Goal: Task Accomplishment & Management: Manage account settings

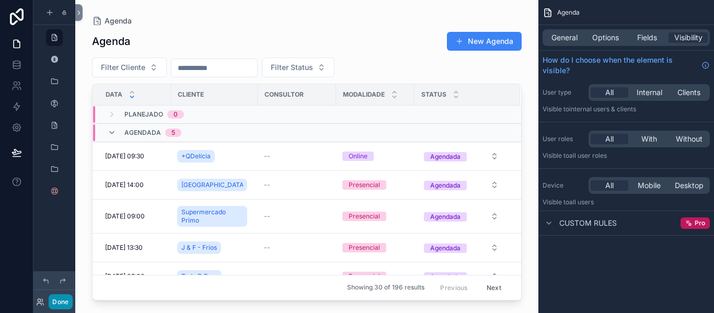
drag, startPoint x: 56, startPoint y: 303, endPoint x: 74, endPoint y: 269, distance: 38.8
click at [56, 303] on button "Done" at bounding box center [61, 301] width 24 height 15
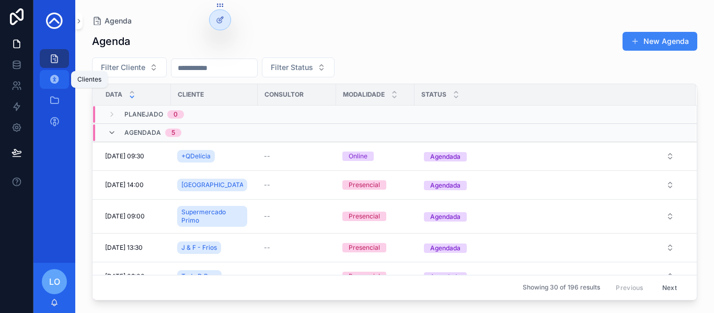
click at [60, 76] on div "Clientes" at bounding box center [54, 79] width 17 height 17
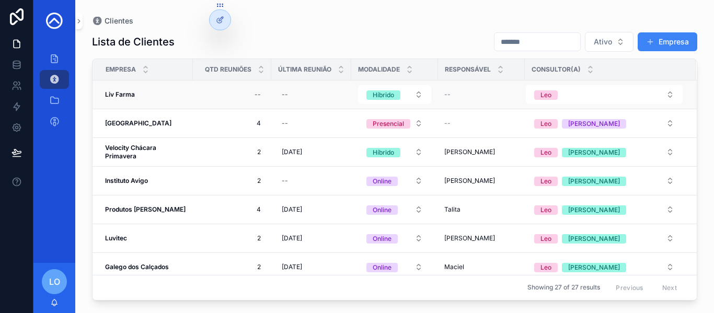
click at [126, 97] on strong "Liv Farma" at bounding box center [120, 94] width 30 height 8
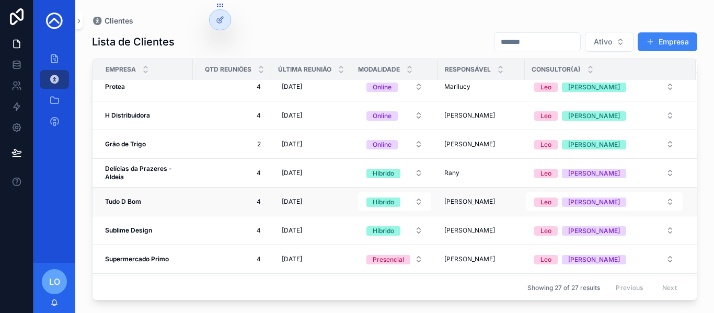
scroll to position [262, 0]
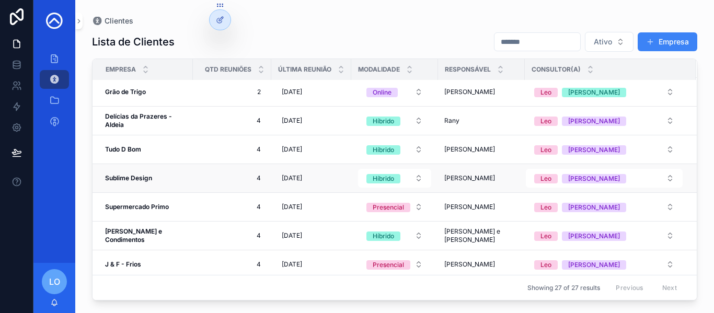
click at [133, 180] on strong "Sublime Design" at bounding box center [128, 178] width 47 height 8
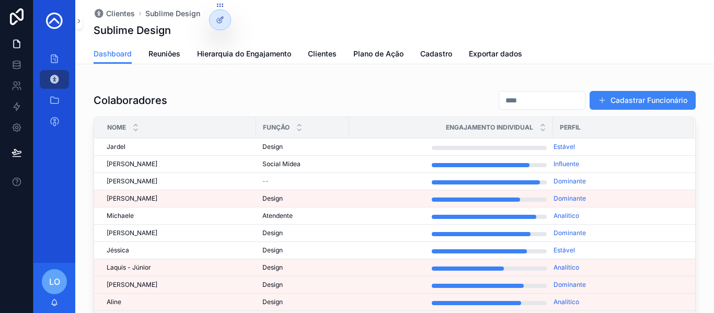
scroll to position [262, 0]
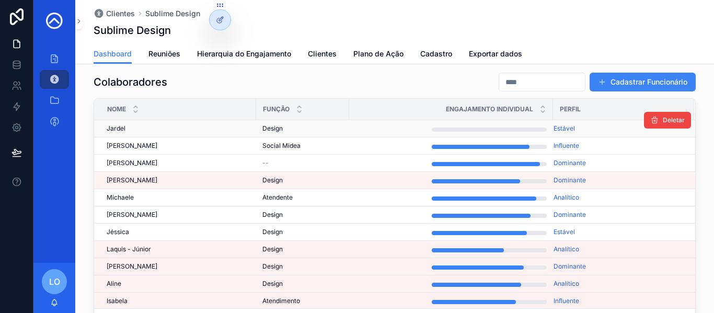
click at [111, 129] on span "Jardel" at bounding box center [116, 128] width 19 height 8
click at [263, 248] on span "Design" at bounding box center [273, 249] width 20 height 8
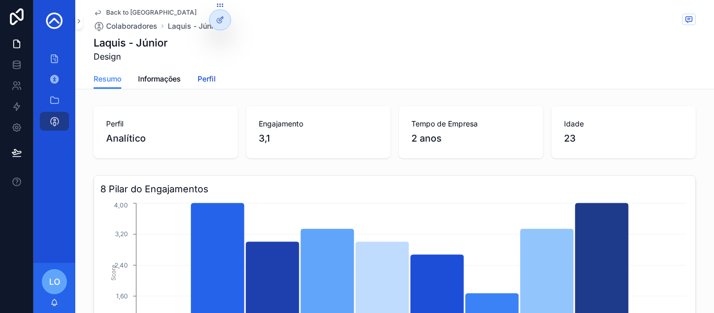
click at [206, 74] on span "Perfil" at bounding box center [207, 79] width 18 height 10
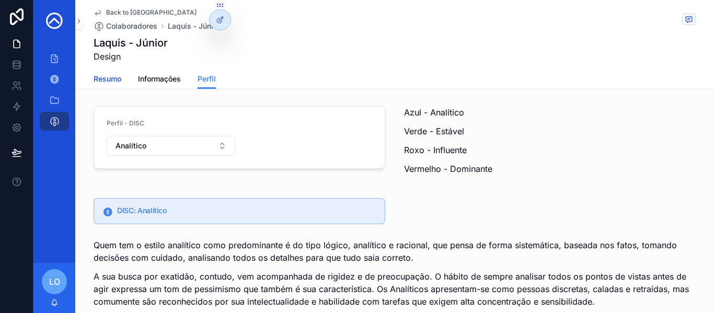
click at [116, 77] on span "Resumo" at bounding box center [108, 79] width 28 height 10
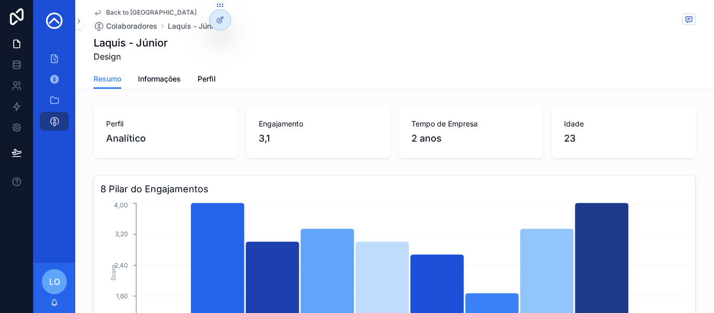
click at [123, 14] on span "Back to [GEOGRAPHIC_DATA]" at bounding box center [151, 12] width 90 height 8
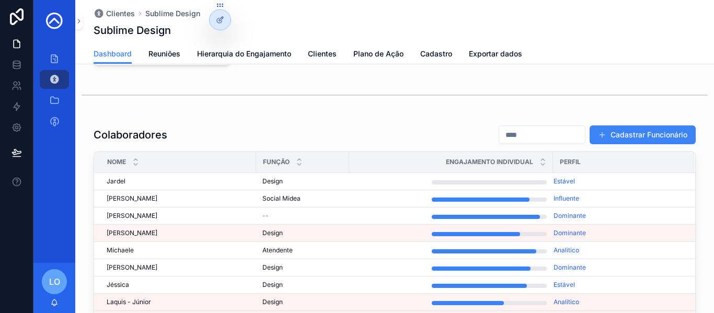
scroll to position [209, 0]
click at [560, 184] on span "Estável" at bounding box center [564, 181] width 21 height 8
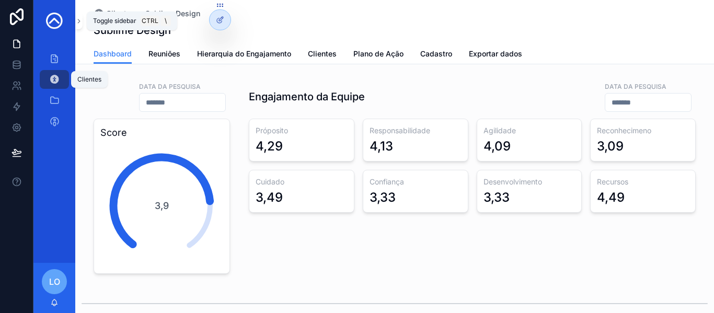
click at [51, 78] on icon "scrollable content" at bounding box center [54, 79] width 10 height 10
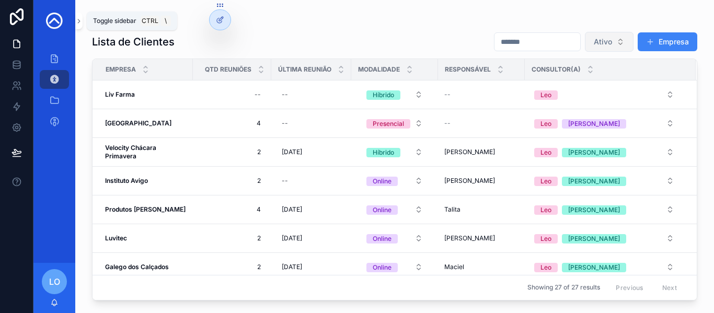
click at [622, 47] on button "Ativo" at bounding box center [609, 42] width 49 height 20
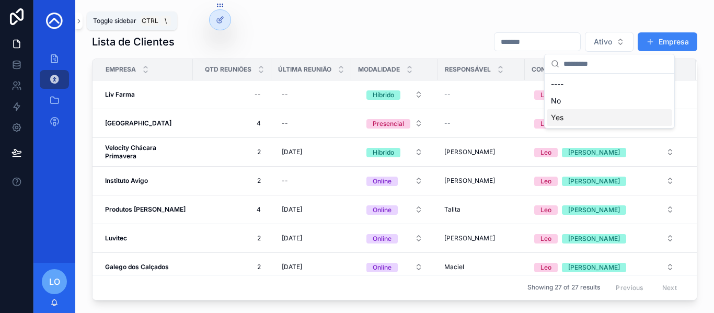
click at [562, 117] on div "Yes" at bounding box center [610, 117] width 126 height 17
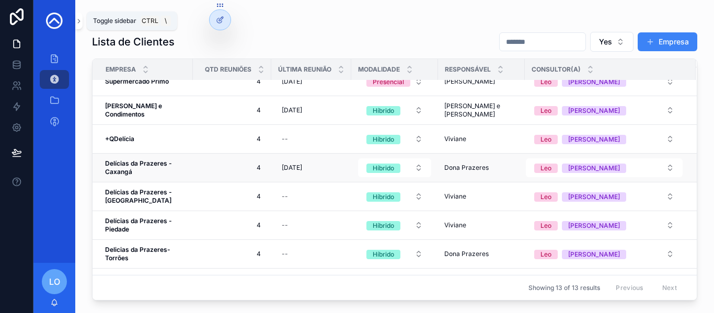
scroll to position [179, 0]
